Goal: Task Accomplishment & Management: Manage account settings

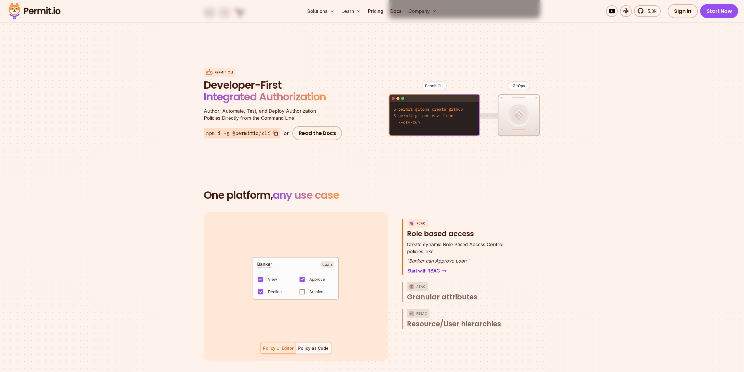
scroll to position [292, 0]
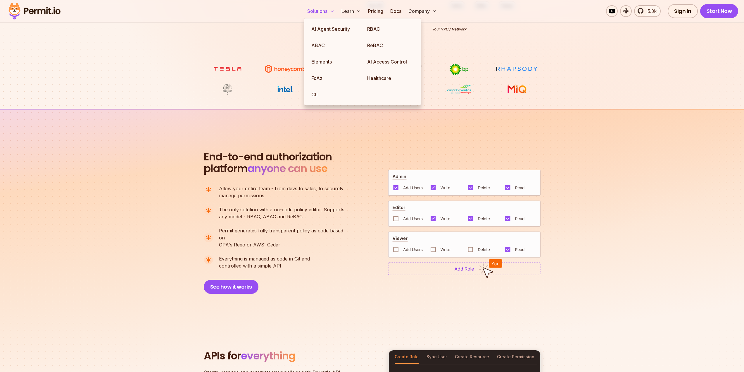
click at [329, 13] on button "Solutions" at bounding box center [321, 11] width 32 height 12
click at [380, 77] on link "Healthcare" at bounding box center [391, 78] width 56 height 16
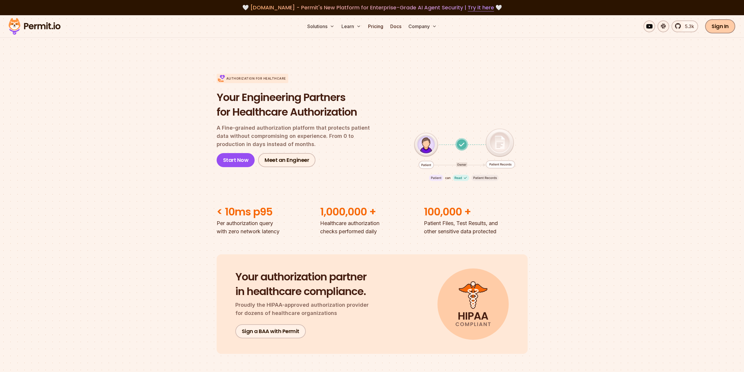
click at [724, 29] on link "Sign In" at bounding box center [720, 26] width 30 height 14
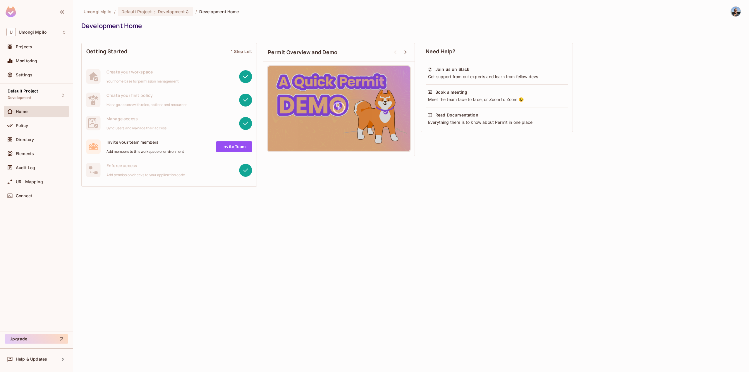
click at [23, 146] on div "Directory" at bounding box center [36, 141] width 65 height 14
click at [19, 141] on span "Directory" at bounding box center [25, 139] width 18 height 5
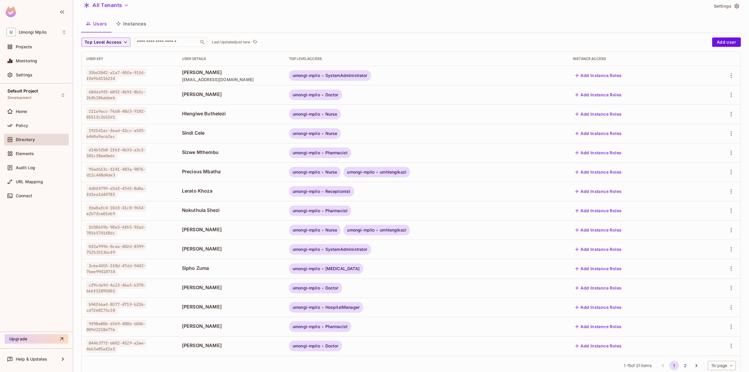
scroll to position [37, 0]
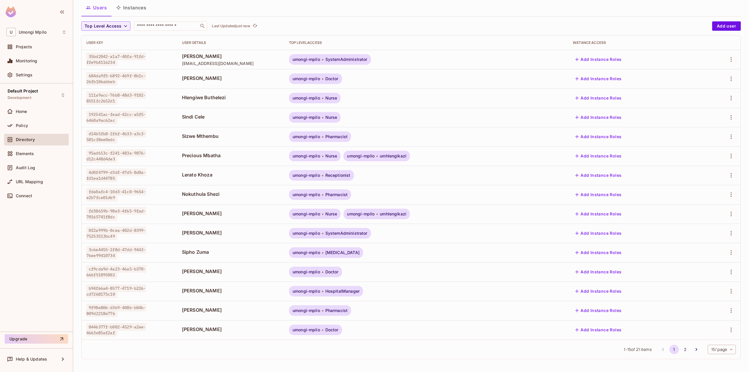
click at [722, 352] on body "U Umongi Mpilo Projects Monitoring Settings Default Project Development Home Po…" at bounding box center [374, 186] width 749 height 372
click at [712, 335] on li "20 / page" at bounding box center [716, 334] width 29 height 12
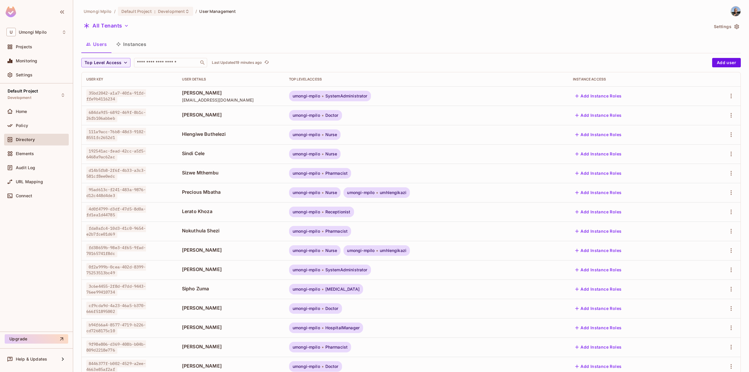
scroll to position [0, 0]
click at [113, 104] on td "35bd2042-a1a7-40fa-91fd-ffe9b4116234" at bounding box center [130, 96] width 96 height 19
click at [177, 104] on td "Lindokuhle Ngubane lindongubane4@gmail.com" at bounding box center [230, 96] width 107 height 19
click at [727, 95] on icon "button" at bounding box center [730, 96] width 7 height 7
click at [531, 102] on div at bounding box center [374, 186] width 749 height 372
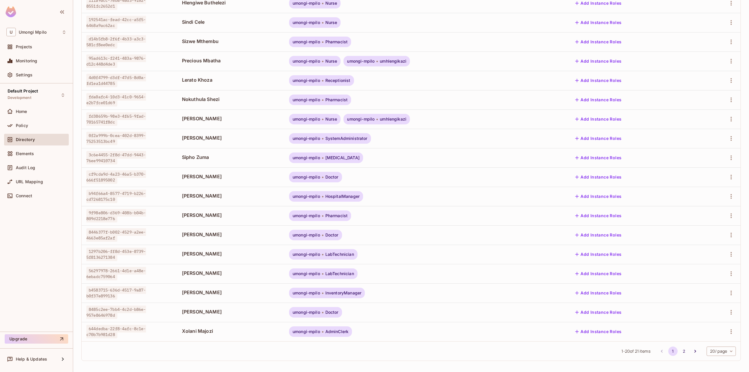
scroll to position [133, 0]
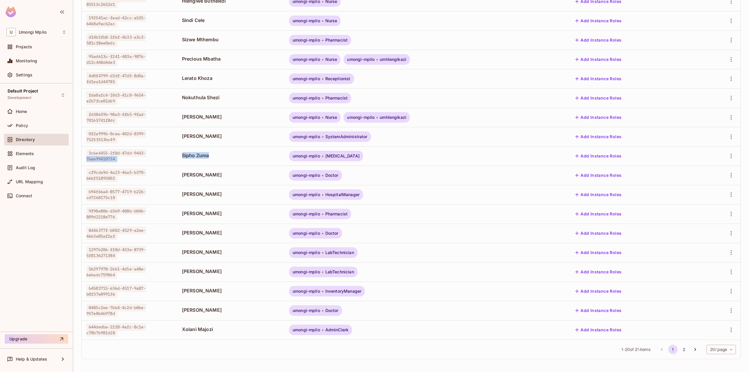
drag, startPoint x: 172, startPoint y: 154, endPoint x: 214, endPoint y: 154, distance: 41.8
click at [214, 154] on tr "3c6e4455-2f8d-47dd-9443-76ee99410734 Sipho Zuma umongi-mpilo Radiologist Add In…" at bounding box center [411, 155] width 659 height 19
click at [218, 155] on span "Sipho Zuma" at bounding box center [231, 155] width 98 height 6
drag, startPoint x: 209, startPoint y: 156, endPoint x: 173, endPoint y: 155, distance: 35.7
click at [177, 155] on td "Sipho Zuma" at bounding box center [230, 155] width 107 height 19
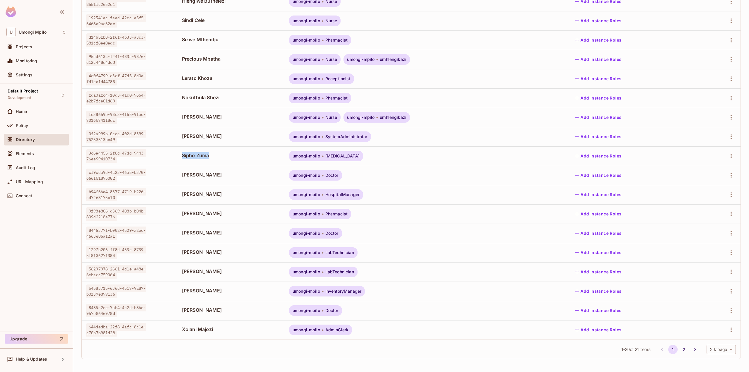
click at [239, 147] on td "Sipho Zuma" at bounding box center [230, 155] width 107 height 19
click at [177, 151] on td "Sipho Zuma" at bounding box center [230, 155] width 107 height 19
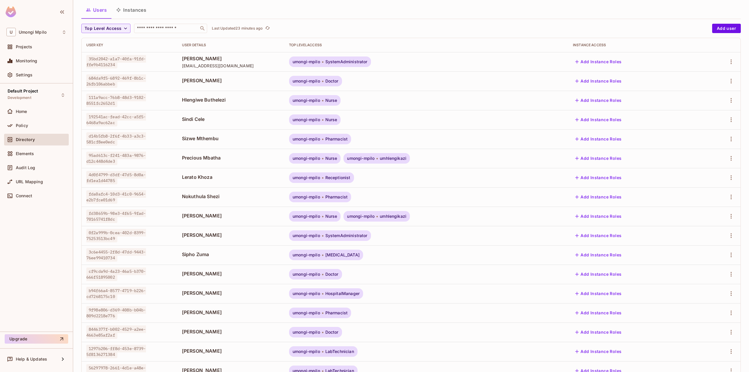
scroll to position [0, 0]
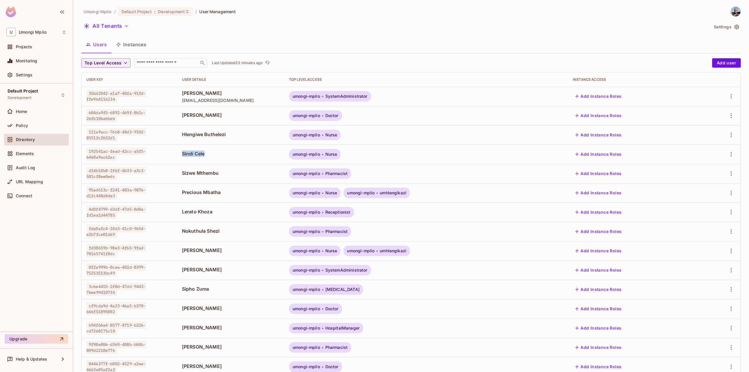
drag, startPoint x: 178, startPoint y: 153, endPoint x: 202, endPoint y: 152, distance: 24.3
click at [202, 152] on span "Sindi Cele" at bounding box center [231, 153] width 98 height 6
copy span "Sindi Cele"
drag, startPoint x: 345, startPoint y: 97, endPoint x: 386, endPoint y: 97, distance: 41.5
click at [367, 97] on span "SystemAdministrator" at bounding box center [346, 96] width 42 height 5
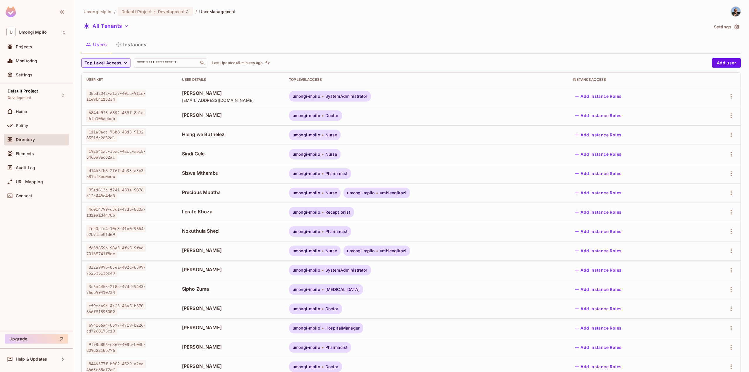
copy span "SystemAdministrator"
drag, startPoint x: 345, startPoint y: 96, endPoint x: 371, endPoint y: 99, distance: 27.1
click at [371, 99] on div "umongi-mpilo SystemAdministrator" at bounding box center [330, 96] width 82 height 11
copy span "SystemAdministrator"
drag, startPoint x: 381, startPoint y: 97, endPoint x: 346, endPoint y: 97, distance: 35.1
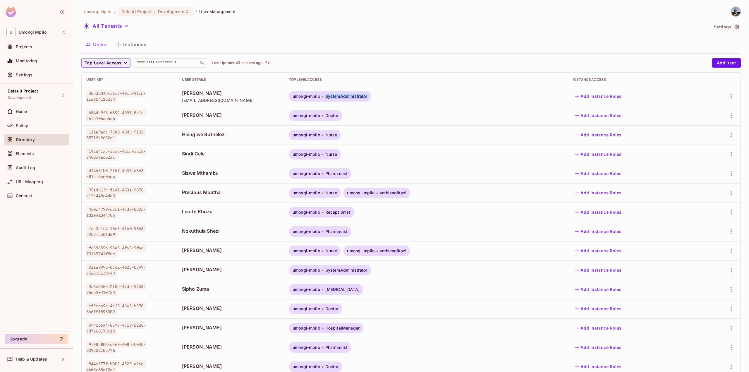
click at [346, 97] on span "SystemAdministrator" at bounding box center [346, 96] width 42 height 5
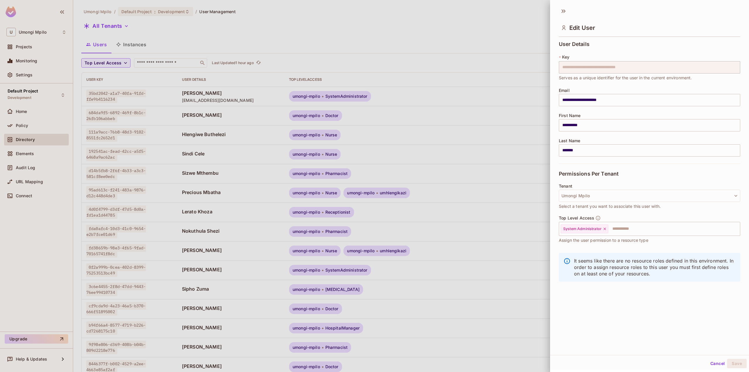
click at [28, 194] on div at bounding box center [374, 186] width 749 height 372
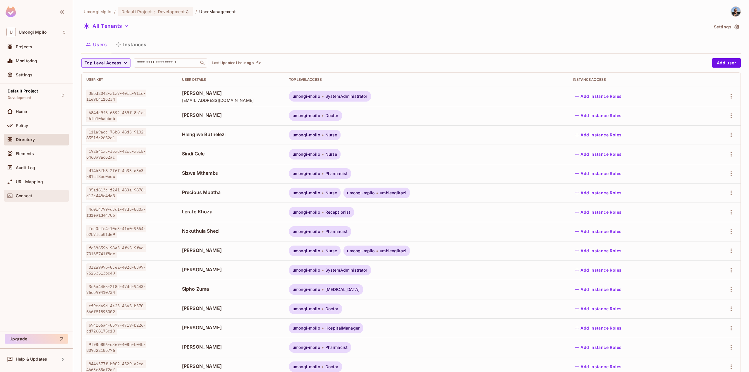
click at [27, 194] on span "Connect" at bounding box center [24, 195] width 16 height 5
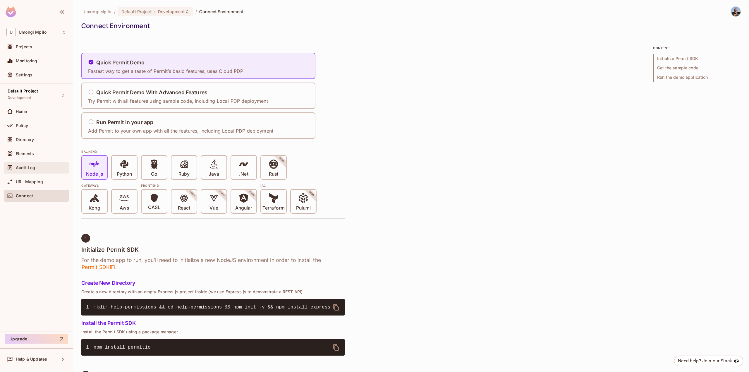
click at [18, 171] on div "Audit Log" at bounding box center [36, 168] width 65 height 12
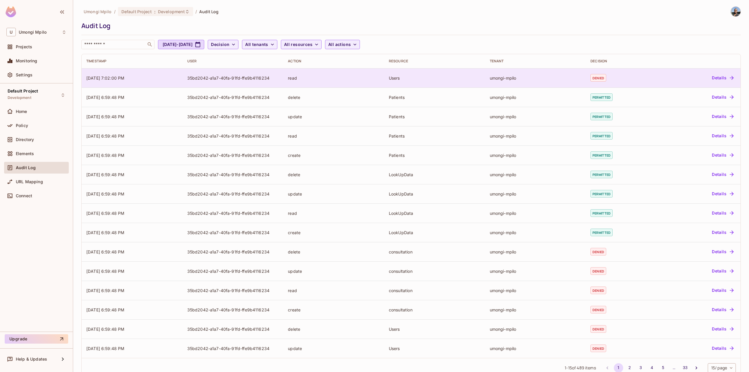
click at [714, 80] on button "Details" at bounding box center [722, 77] width 26 height 9
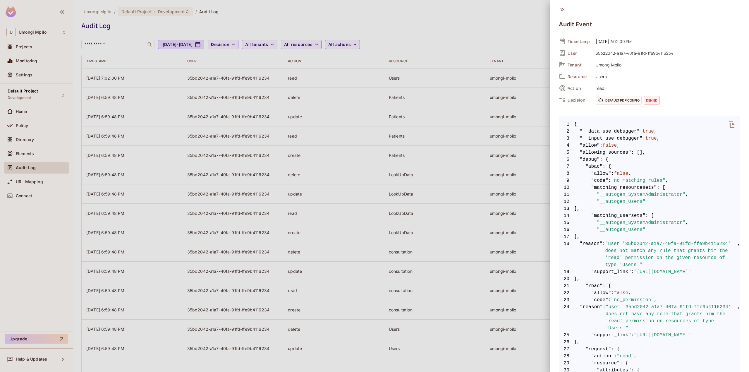
scroll to position [97, 0]
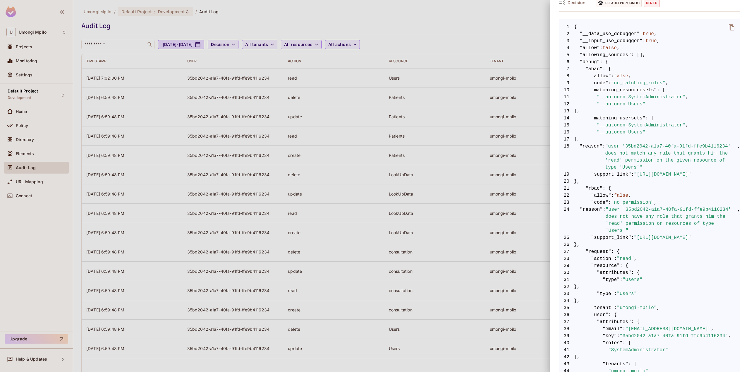
click at [353, 77] on div at bounding box center [374, 186] width 749 height 372
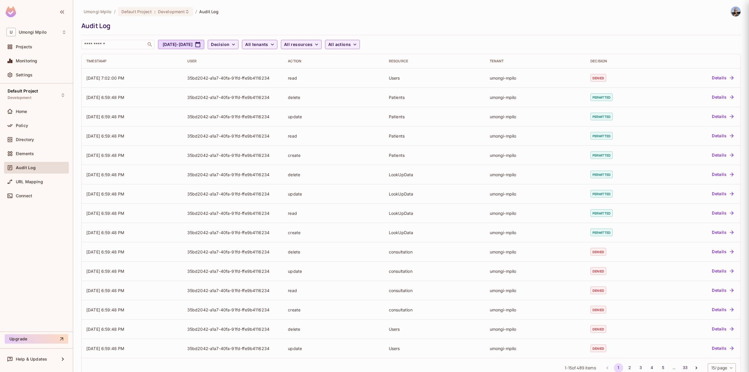
scroll to position [0, 0]
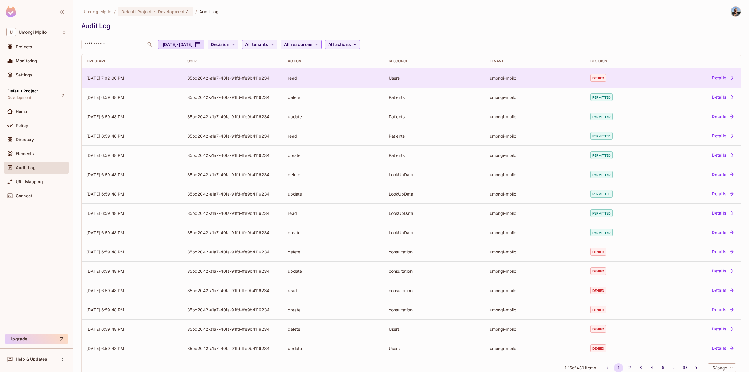
click at [257, 82] on td "35bd2042-a1a7-40fa-91fd-ffe9b4116234" at bounding box center [233, 77] width 101 height 19
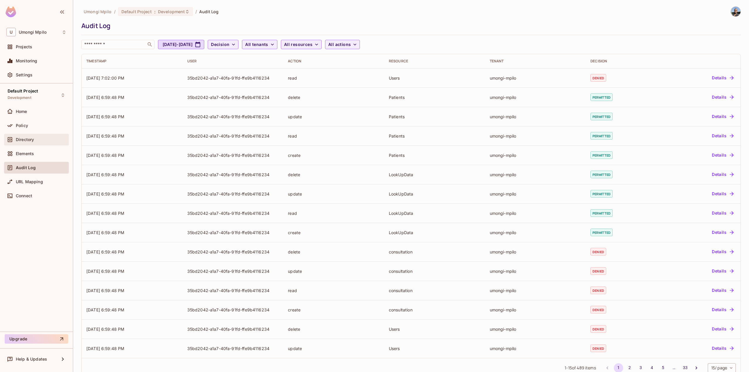
click at [42, 140] on div "Directory" at bounding box center [41, 139] width 51 height 5
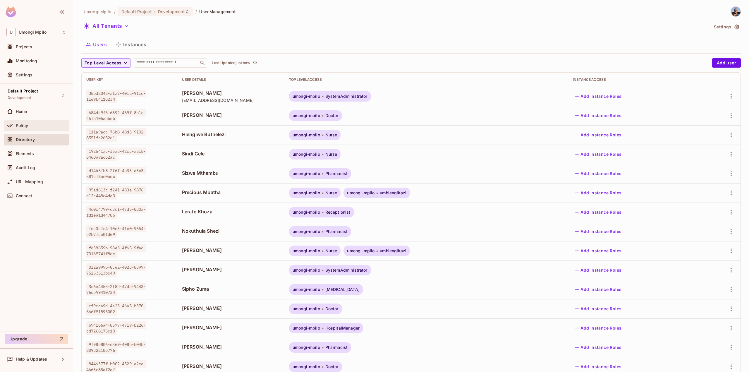
click at [27, 122] on div "Policy" at bounding box center [36, 125] width 60 height 7
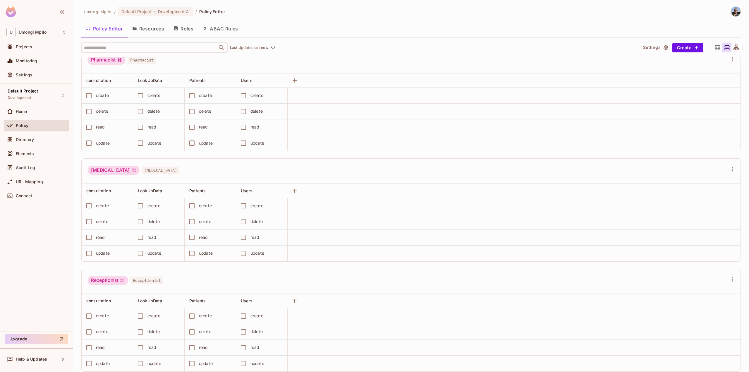
scroll to position [975, 0]
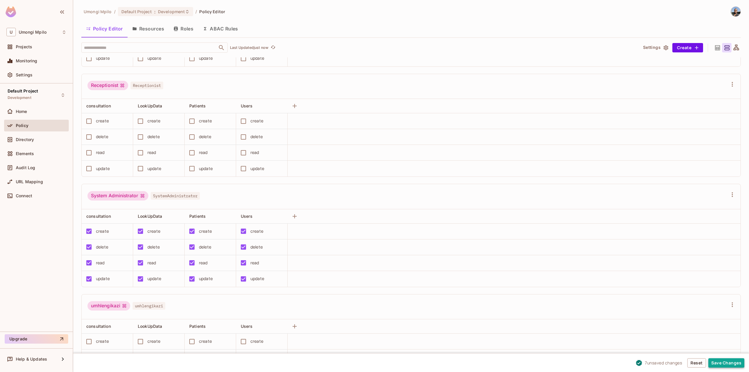
click at [720, 359] on button "Save Changes" at bounding box center [726, 362] width 36 height 9
click at [30, 166] on span "Audit Log" at bounding box center [25, 167] width 19 height 5
